Goal: Transaction & Acquisition: Download file/media

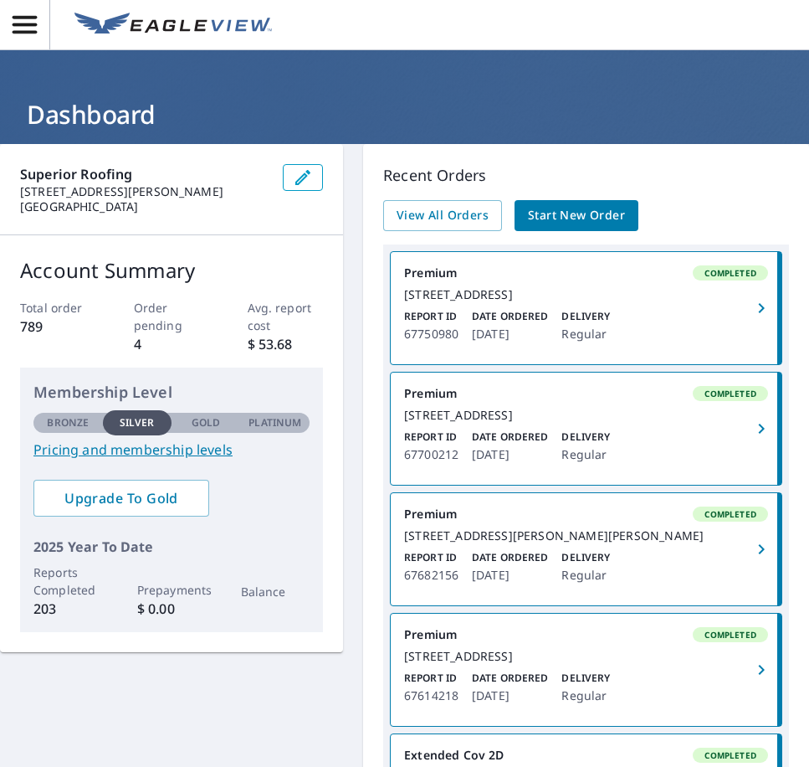
click at [560, 290] on div "[STREET_ADDRESS]" at bounding box center [586, 294] width 364 height 15
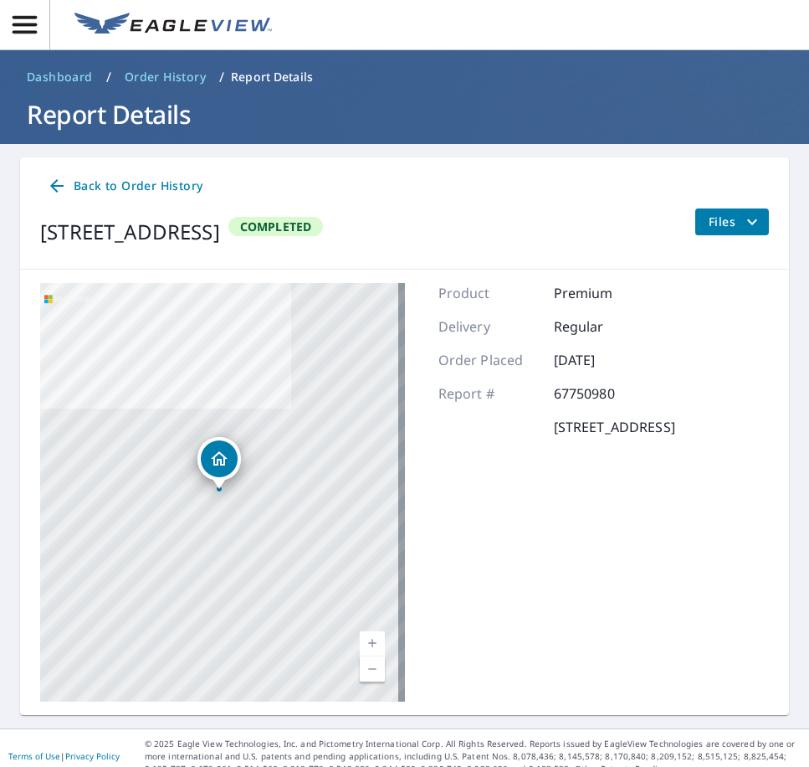
scroll to position [17, 0]
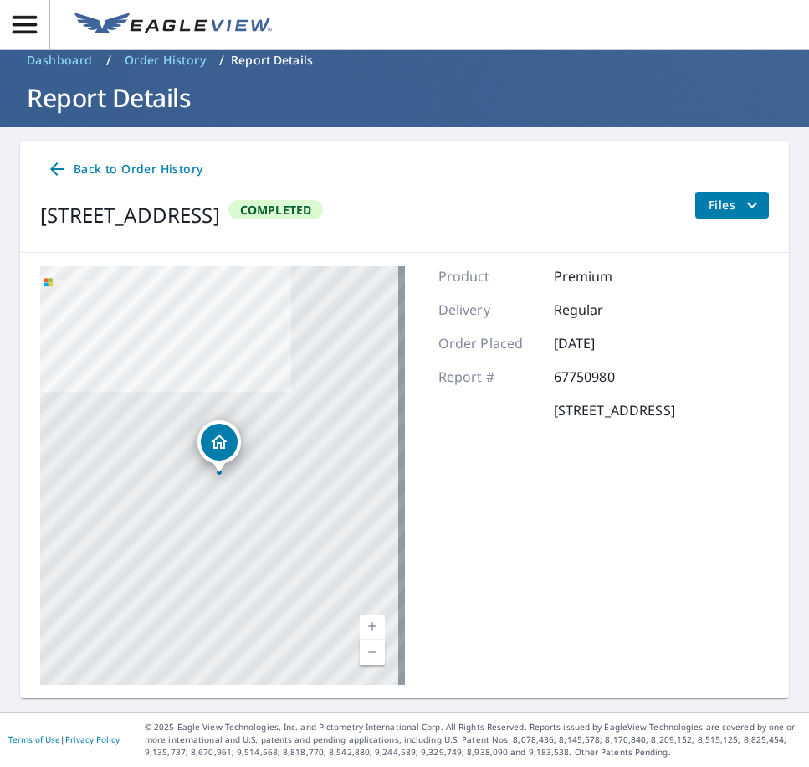
click at [729, 197] on span "Files" at bounding box center [736, 205] width 54 height 20
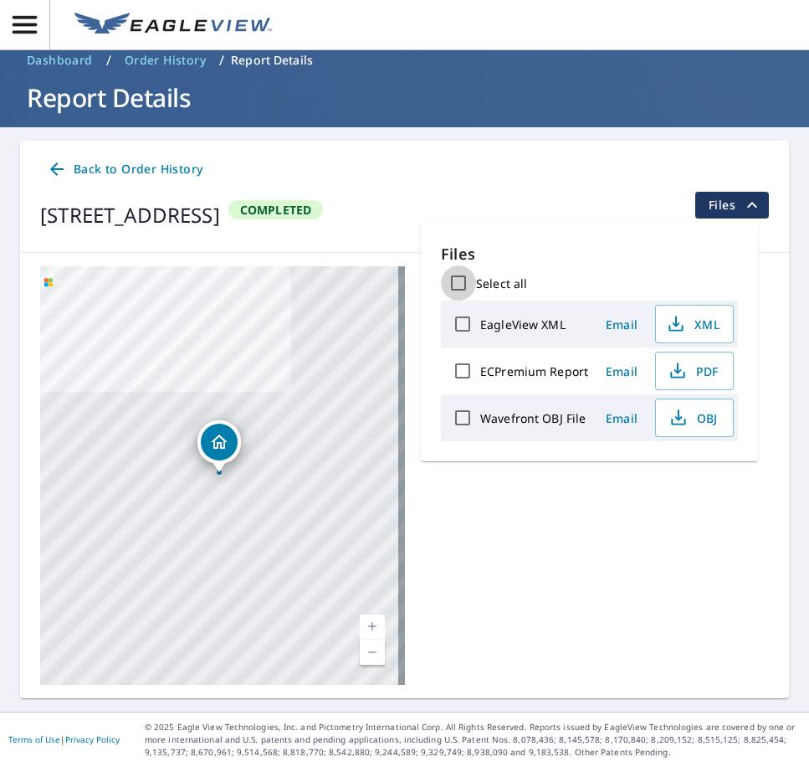
click at [463, 274] on input "Select all" at bounding box center [458, 282] width 35 height 35
checkbox input "true"
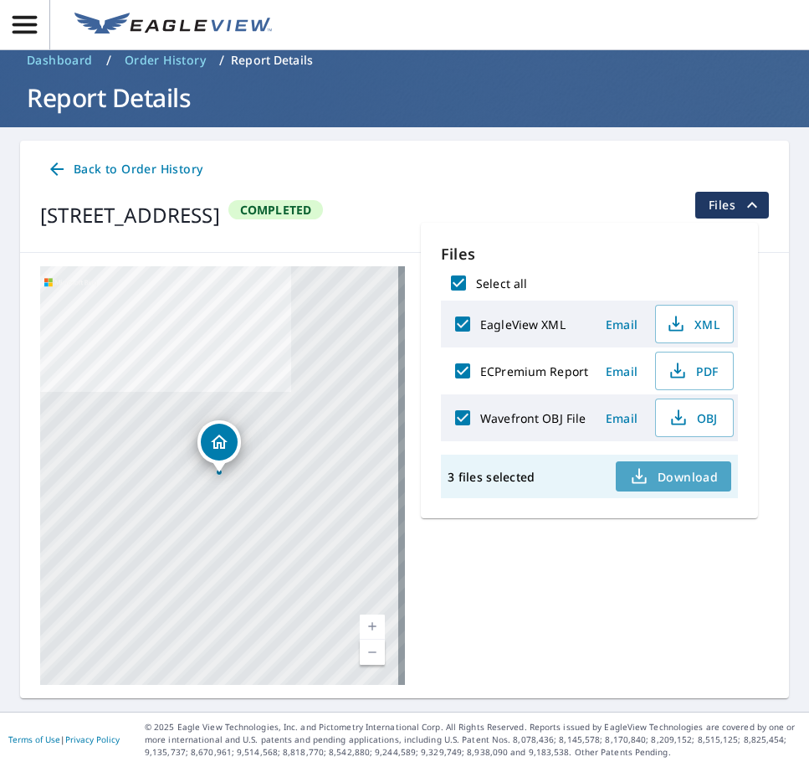
click at [658, 472] on span "Download" at bounding box center [673, 476] width 89 height 20
drag, startPoint x: 636, startPoint y: 249, endPoint x: 580, endPoint y: 197, distance: 76.4
click at [634, 240] on div "Files Select all EagleView XML Email XML ECPremium Report Email PDF Wavefront O…" at bounding box center [589, 370] width 337 height 295
